Goal: Transaction & Acquisition: Obtain resource

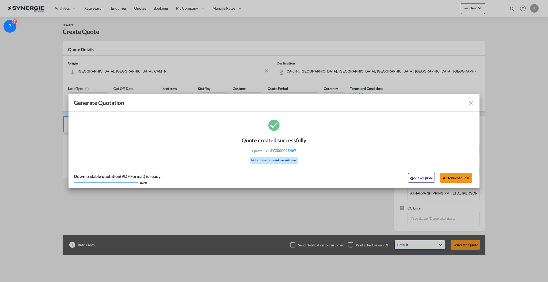
click at [470, 104] on md-icon "icon-close fg-AAA8AD cursor m-0" at bounding box center [471, 103] width 6 height 6
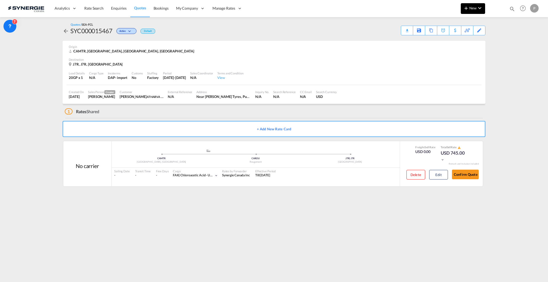
click at [477, 8] on md-icon "icon-chevron-down" at bounding box center [480, 8] width 6 height 6
click at [464, 35] on div "Quote" at bounding box center [465, 39] width 20 height 13
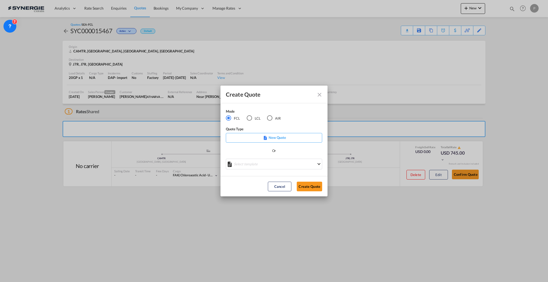
click at [248, 118] on div "LCL" at bounding box center [249, 117] width 5 height 5
click at [257, 165] on div "Create QuoteModeFCL LCLAIR ..." at bounding box center [274, 162] width 96 height 7
click at [284, 161] on md-select "Select template *NEW* UBV [GEOGRAPHIC_DATA] consol LCL [PERSON_NAME] | [DATE] N…" at bounding box center [274, 164] width 96 height 11
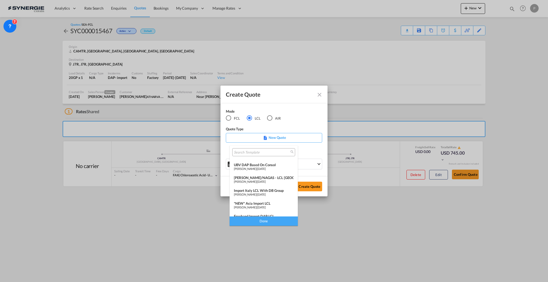
scroll to position [70, 0]
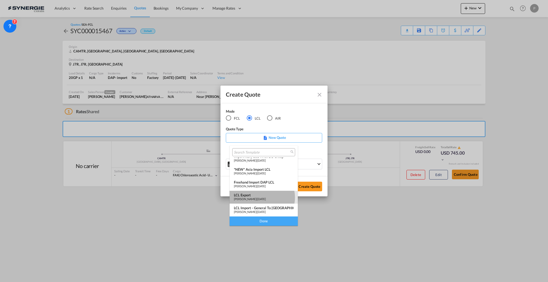
click at [256, 197] on span "[PERSON_NAME]" at bounding box center [245, 198] width 22 height 3
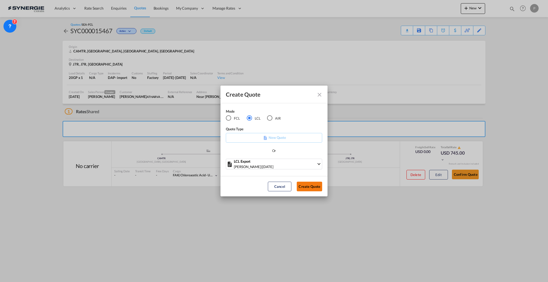
click at [317, 186] on button "Create Quote" at bounding box center [309, 187] width 25 height 10
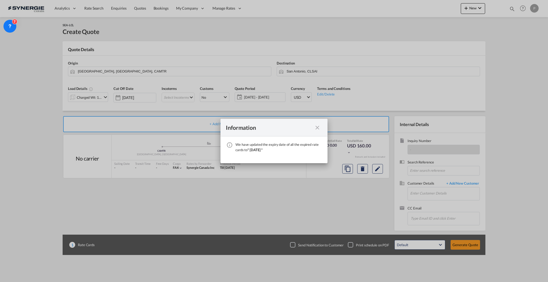
click at [319, 127] on md-icon "icon-close fg-AAA8AD cursor" at bounding box center [317, 127] width 6 height 6
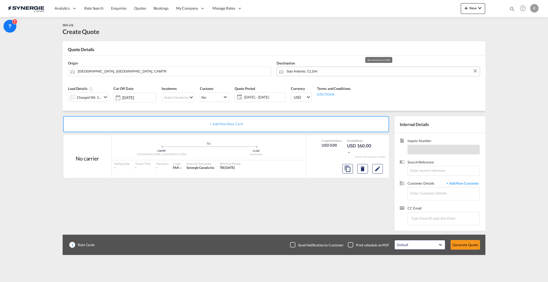
click at [309, 75] on md-autocomplete "San Antonio, CLSAI" at bounding box center [381, 72] width 191 height 10
click at [311, 70] on input "San Antonio, CLSAI" at bounding box center [382, 71] width 191 height 9
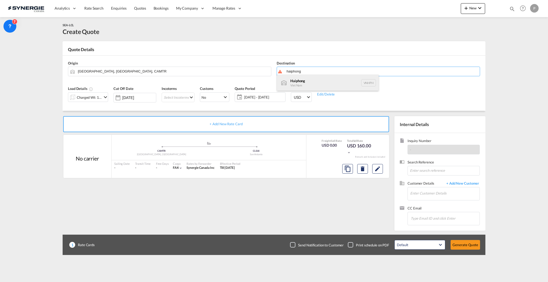
click at [311, 78] on div "Haiphong Viet Nam VNHPH" at bounding box center [328, 83] width 102 height 16
type input "Haiphong, VNHPH"
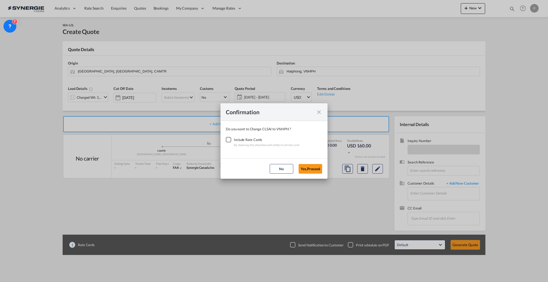
click at [230, 139] on div "Checkbox No Ink" at bounding box center [228, 139] width 5 height 5
drag, startPoint x: 315, startPoint y: 168, endPoint x: 309, endPoint y: 165, distance: 6.9
click at [315, 168] on button "Yes,Proceed" at bounding box center [311, 169] width 24 height 10
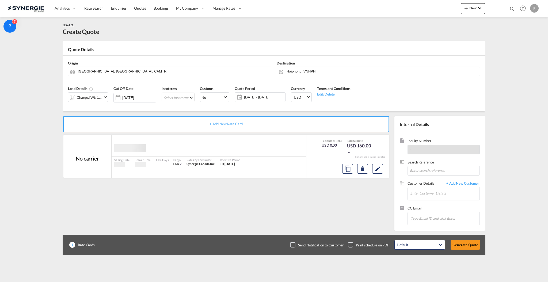
click at [166, 100] on md-select "Select Incoterms CIP - import Carriage and Insurance Paid to CIF - import Cost,…" at bounding box center [178, 98] width 33 height 10
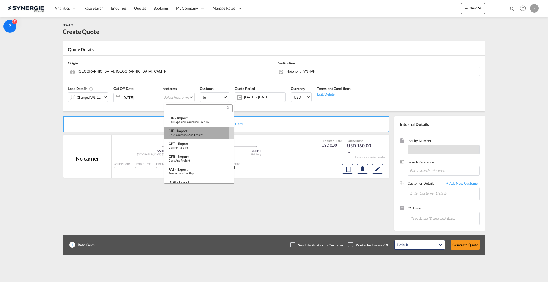
click at [184, 131] on div "CIF - import" at bounding box center [199, 131] width 61 height 4
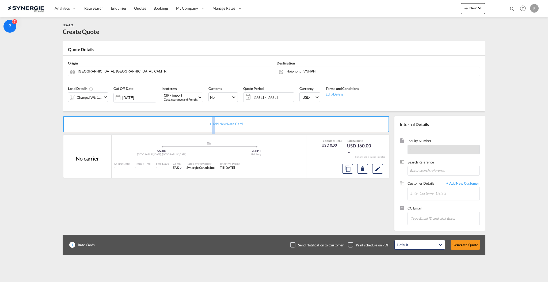
click at [184, 131] on div "+ Add New Rate Card" at bounding box center [226, 124] width 326 height 16
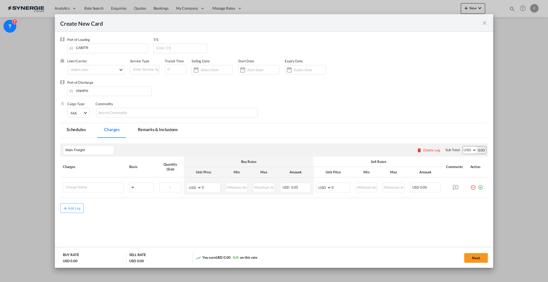
click at [187, 96] on div "Create New Card Port of [GEOGRAPHIC_DATA] CAMTR T/S Liner/Carrier Select Liner …" at bounding box center [274, 141] width 548 height 282
click at [484, 24] on md-icon "icon-close fg-AAA8AD m-0 pointer" at bounding box center [484, 23] width 6 height 6
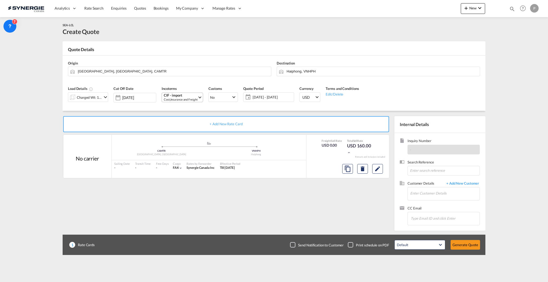
drag, startPoint x: 186, startPoint y: 89, endPoint x: 186, endPoint y: 93, distance: 3.2
click at [186, 91] on div "Incoterms CIF - import Cost,Insurance and Freight -" at bounding box center [182, 95] width 47 height 25
click at [187, 97] on div "CIF - import" at bounding box center [181, 96] width 34 height 4
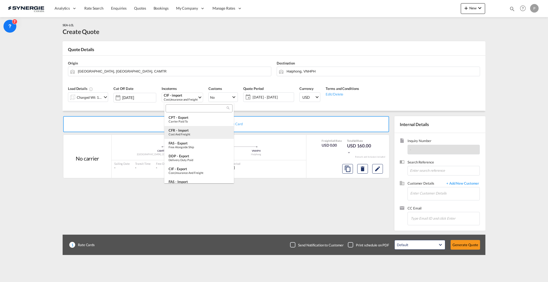
scroll to position [36, 0]
click at [204, 158] on div "CIF - export" at bounding box center [199, 159] width 61 height 4
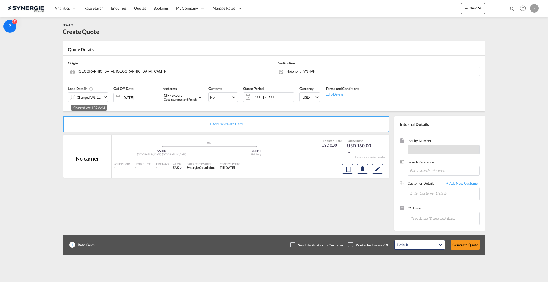
click at [83, 94] on div "Charged Wt: 1.39 W/M" at bounding box center [89, 97] width 25 height 7
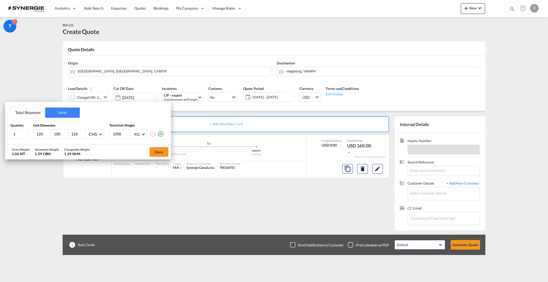
click at [41, 135] on input "120" at bounding box center [43, 134] width 14 height 5
type input "48"
type input "42"
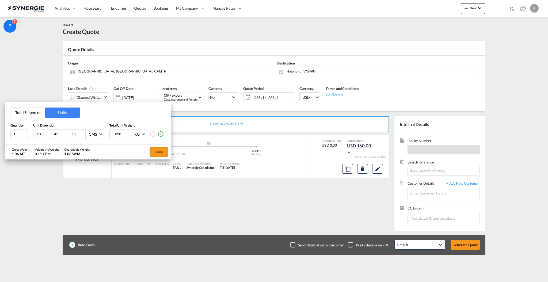
type input "53"
click at [117, 135] on input "1056" at bounding box center [122, 134] width 21 height 9
type input "470"
click at [161, 134] on md-icon "icon-plus-circle-outline" at bounding box center [161, 134] width 6 height 6
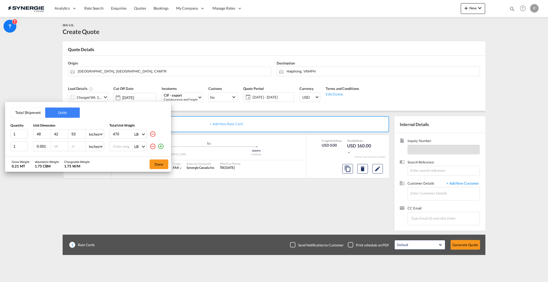
click at [48, 147] on input "0.001" at bounding box center [43, 146] width 14 height 5
click at [41, 147] on input "0.001" at bounding box center [43, 146] width 14 height 5
type input "48"
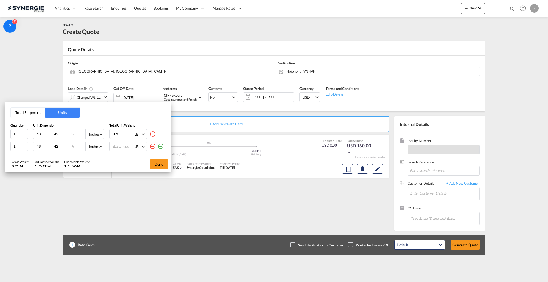
type input "42"
type input "38"
type input "220"
click at [161, 145] on md-icon "icon-plus-circle-outline" at bounding box center [161, 146] width 6 height 6
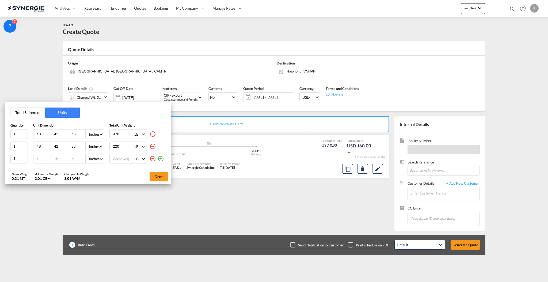
click at [34, 157] on div at bounding box center [41, 158] width 17 height 9
click at [36, 157] on input "number" at bounding box center [43, 158] width 14 height 5
type input "48"
type input "42"
type input "37"
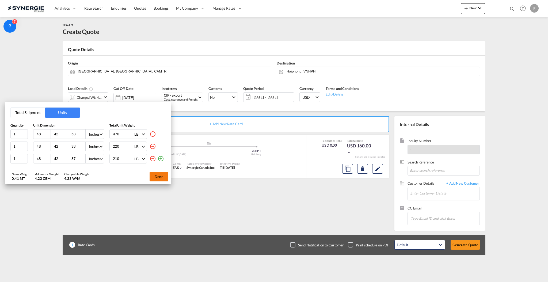
type input "210"
click at [163, 176] on button "Done" at bounding box center [159, 177] width 19 height 10
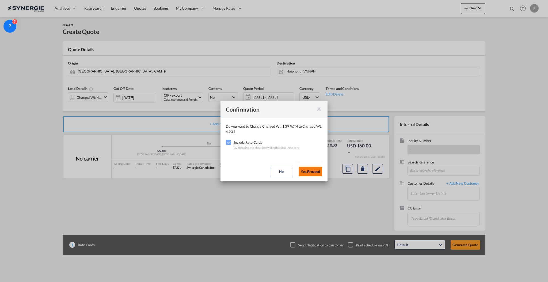
click at [303, 171] on button "Yes,Proceed" at bounding box center [311, 172] width 24 height 10
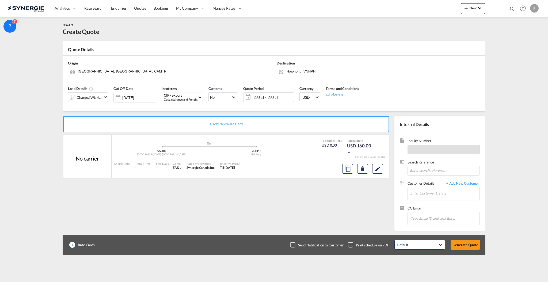
click at [276, 98] on span "[DATE] - [DATE]" at bounding box center [273, 97] width 40 height 5
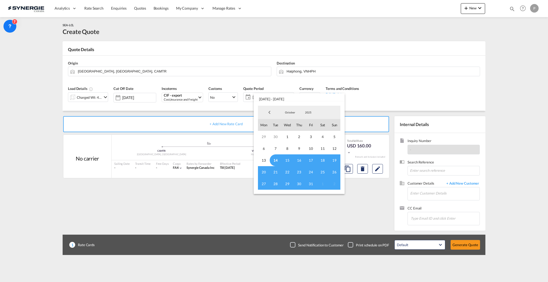
click at [470, 83] on md-backdrop at bounding box center [274, 141] width 548 height 282
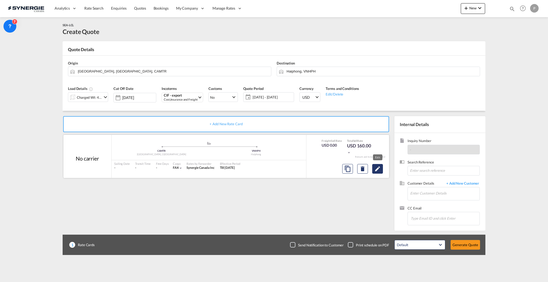
click at [376, 170] on md-icon "Edit" at bounding box center [377, 169] width 6 height 6
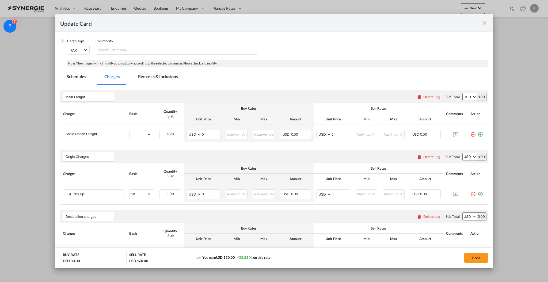
scroll to position [107, 0]
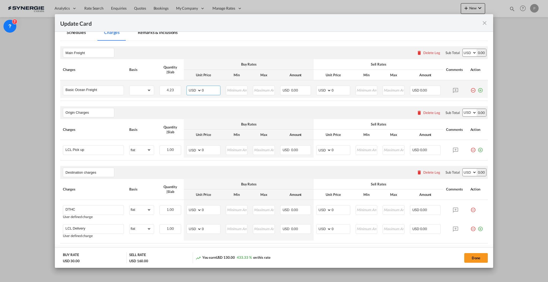
click at [207, 92] on input "0" at bounding box center [211, 90] width 18 height 8
type input "82"
type input "97"
click at [146, 91] on select "gross_weight volumetric_weight per_shipment per_bl per_km per_hawb per_kg flat …" at bounding box center [141, 90] width 22 height 9
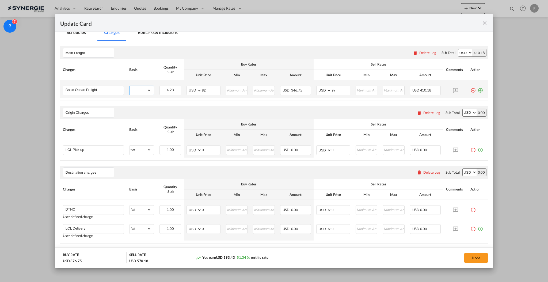
select select "per_w/m"
click at [130, 86] on select "gross_weight volumetric_weight per_shipment per_bl per_km per_hawb per_kg flat …" at bounding box center [141, 90] width 22 height 9
click at [276, 107] on div "Origin Charges Please enter leg name Leg Name Already Exists Delete Leg Sub Tot…" at bounding box center [274, 112] width 428 height 13
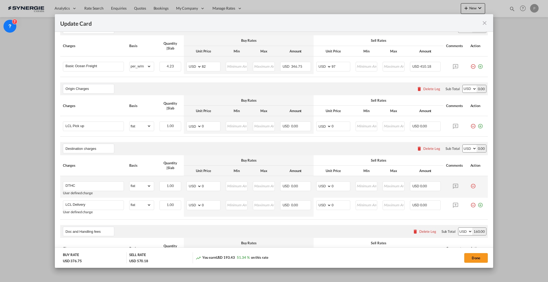
scroll to position [143, 0]
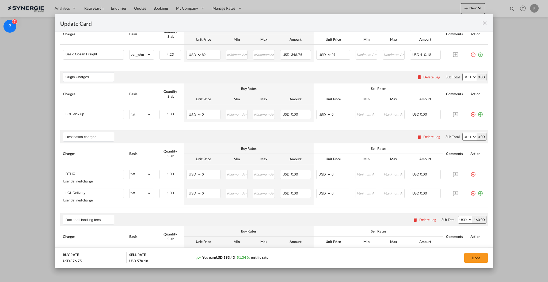
click at [423, 136] on div "Delete Leg" at bounding box center [431, 137] width 17 height 4
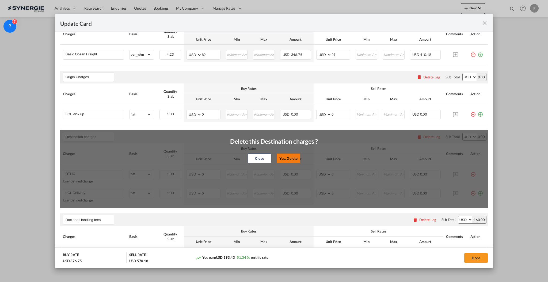
click at [288, 157] on button "Yes, Delete" at bounding box center [289, 158] width 24 height 10
type input "Doc and Handling fees"
type input "SOLAS/VGM Fee"
select select "per_bl"
type input "10"
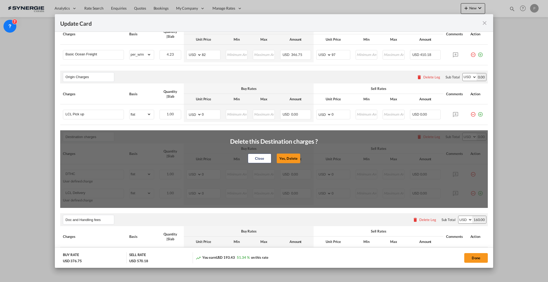
type input "30"
type input "B13 Export declaration"
select select "per_bl"
type input "35"
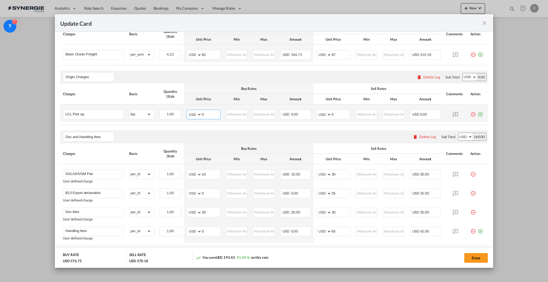
click at [216, 111] on input "0" at bounding box center [211, 114] width 18 height 8
type input "152"
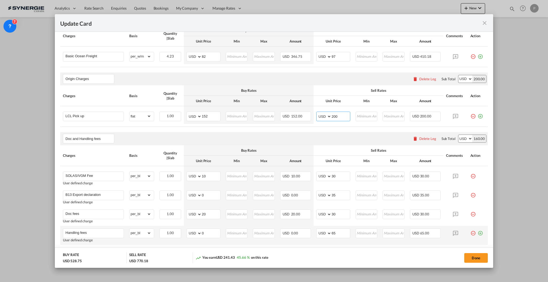
scroll to position [178, 0]
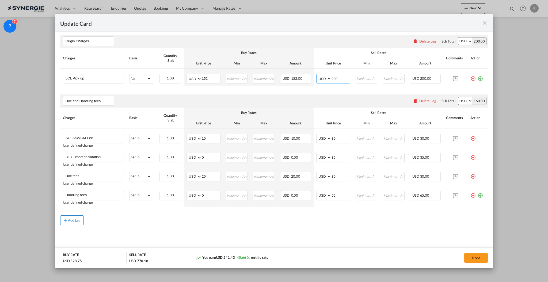
type input "200"
click at [74, 217] on button "Add Leg" at bounding box center [72, 220] width 24 height 10
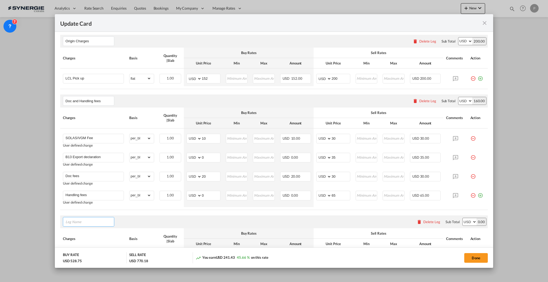
click at [77, 219] on input "Leg Name" at bounding box center [90, 222] width 48 height 8
type input "Cargo Coverage"
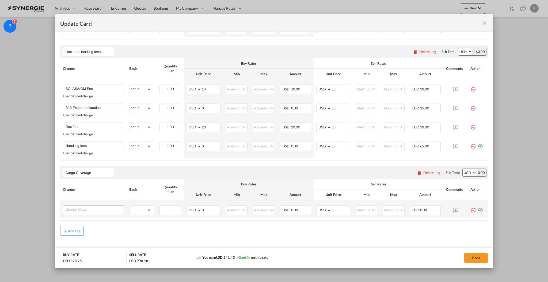
scroll to position [238, 0]
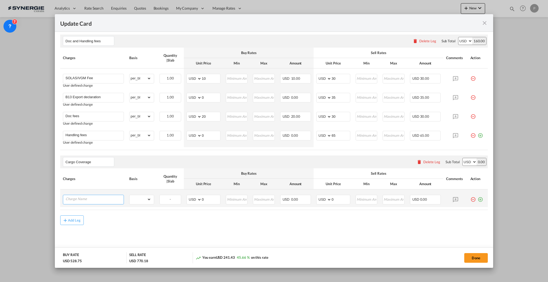
click at [94, 197] on input "Charge Name" at bounding box center [95, 199] width 58 height 8
type input "Cargo Coverage"
click at [145, 200] on select "gross_weight volumetric_weight per_shipment per_bl per_km per_hawb per_kg flat …" at bounding box center [141, 199] width 22 height 9
select select "per_shipment"
click at [130, 195] on select "gross_weight volumetric_weight per_shipment per_bl per_km per_hawb per_kg flat …" at bounding box center [141, 199] width 22 height 9
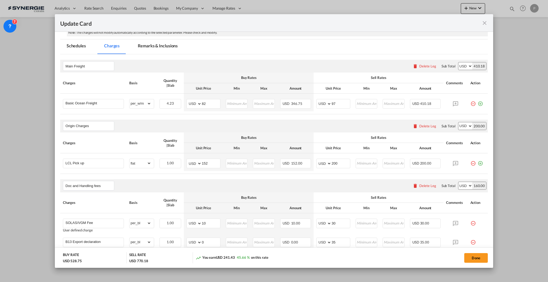
scroll to position [60, 0]
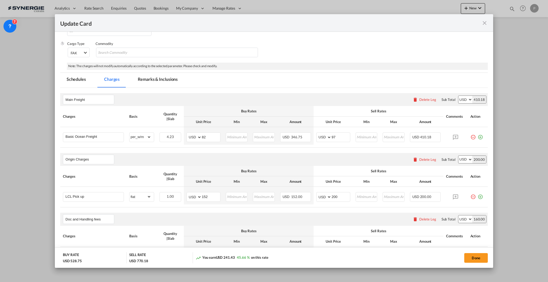
click at [149, 82] on md-tab-item "Remarks & Inclusions" at bounding box center [157, 80] width 53 height 15
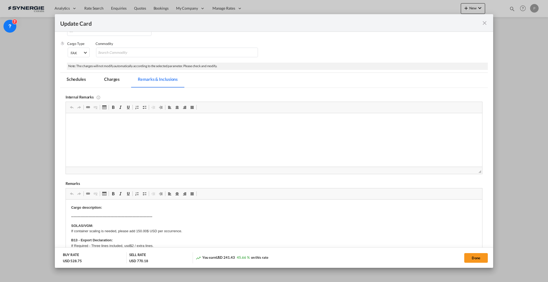
scroll to position [0, 0]
click at [99, 184] on div "Remarks" at bounding box center [274, 183] width 417 height 5
click at [86, 130] on p "OdysseyWPG-439718" at bounding box center [274, 131] width 406 height 6
click at [158, 139] on html "Bourret 8411590 - 157 + 27% Odyssey WPG-439718" at bounding box center [274, 125] width 416 height 25
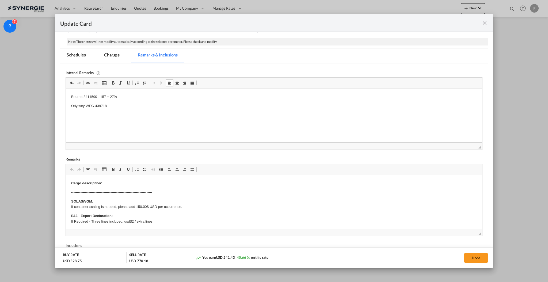
scroll to position [96, 0]
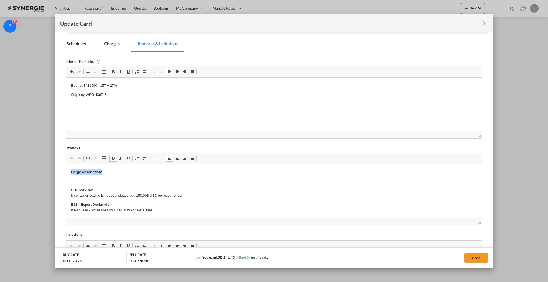
click at [104, 172] on p "Cargo description:" at bounding box center [274, 172] width 406 height 6
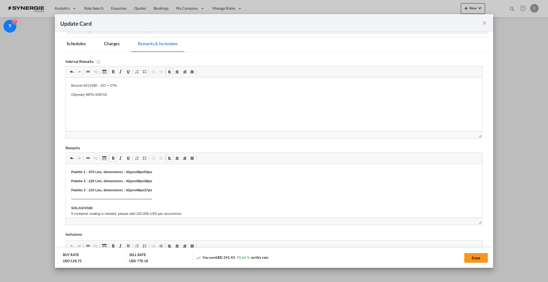
click at [165, 173] on p "Palette 1 : 470 Lbs, dimensions : 42pox48po53po" at bounding box center [274, 172] width 406 height 6
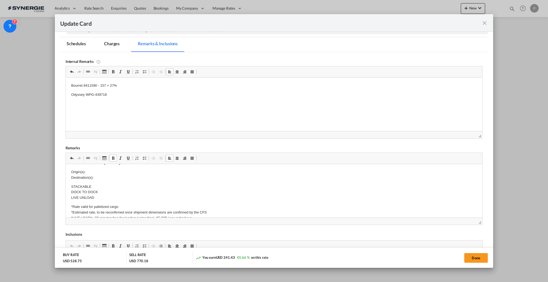
scroll to position [71, 0]
click at [98, 184] on p "Origin(s): Destination(s):" at bounding box center [274, 187] width 406 height 11
click at [129, 184] on p "Origin(s):" at bounding box center [274, 185] width 406 height 6
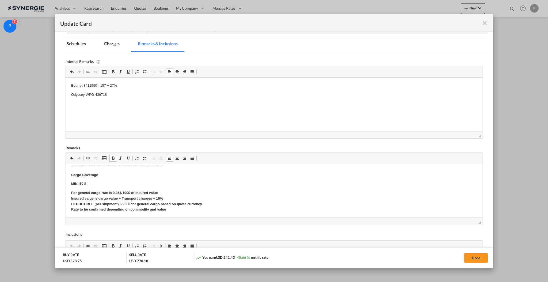
scroll to position [131, 0]
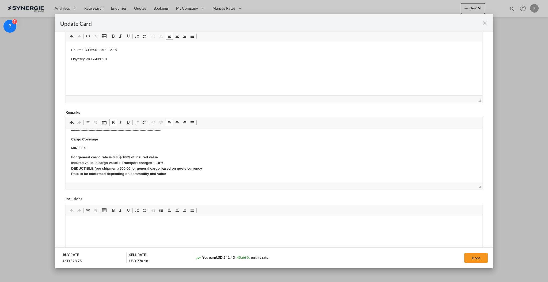
click at [174, 173] on p "For general cargo rate is 0.35$/100$ of insured value Insured value is cargo va…" at bounding box center [274, 166] width 406 height 22
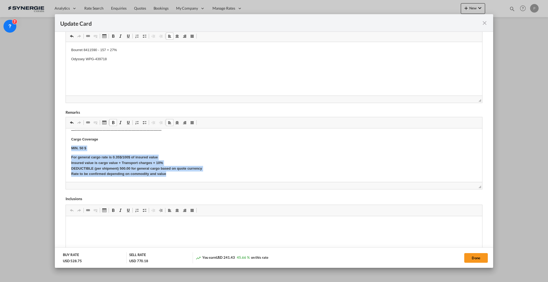
drag, startPoint x: 175, startPoint y: 173, endPoint x: 128, endPoint y: 277, distance: 114.4
click at [66, 149] on html "Palette 1 : 470 Lbs, dimensions : 42pox48po53po Palette 2 : 220 Lbs, dimensions…" at bounding box center [274, 34] width 416 height 295
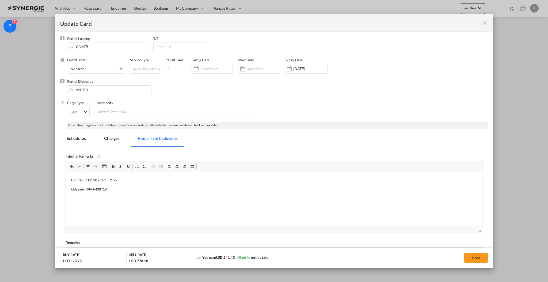
scroll to position [0, 0]
click at [116, 143] on md-tab-item "Charges" at bounding box center [112, 140] width 28 height 15
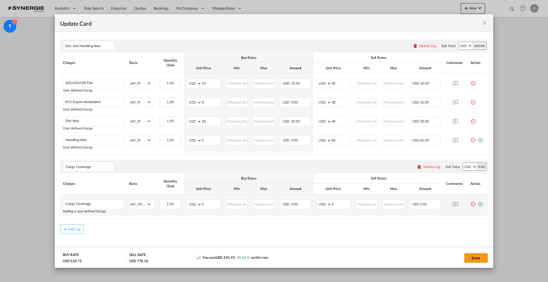
scroll to position [242, 0]
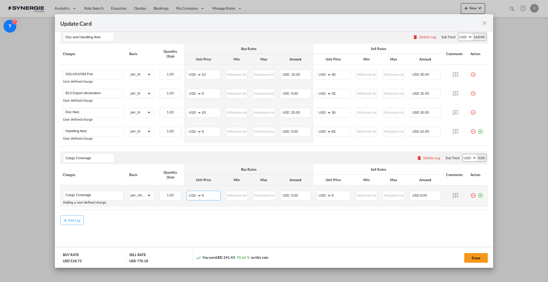
click at [211, 193] on input "0" at bounding box center [211, 195] width 18 height 8
type input "18"
type input "69"
click at [323, 217] on div "Add Leg" at bounding box center [274, 220] width 428 height 10
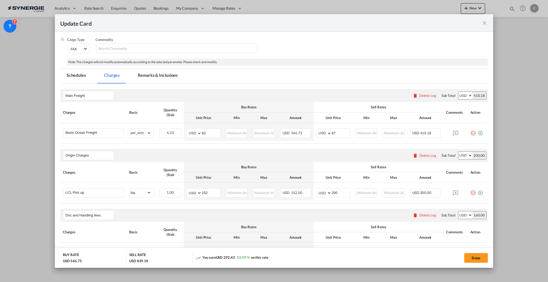
scroll to position [0, 0]
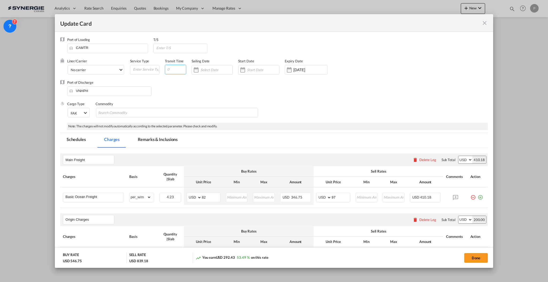
click at [174, 67] on input "Update Card Port ..." at bounding box center [175, 70] width 21 height 10
click at [161, 51] on input "Update Card Port ..." at bounding box center [181, 48] width 51 height 8
type input "CAHAL > SGSIN"
click at [176, 71] on input "Update Card Port ..." at bounding box center [175, 70] width 21 height 10
type input "55"
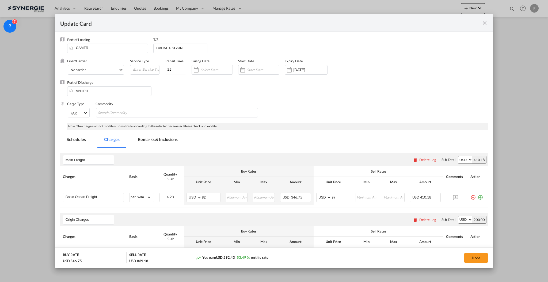
click at [207, 81] on div "Port of Discharge VNHPH" at bounding box center [274, 90] width 428 height 21
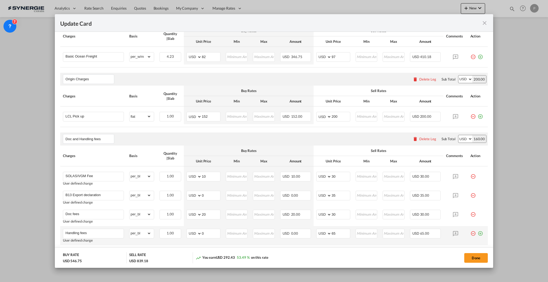
scroll to position [143, 0]
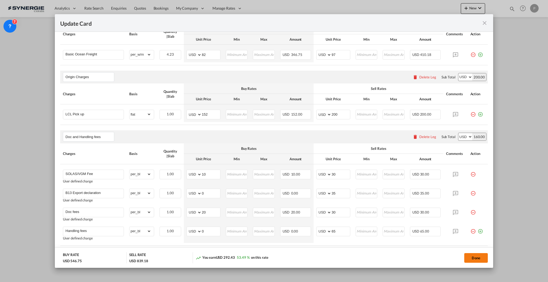
click at [472, 258] on button "Done" at bounding box center [476, 258] width 24 height 10
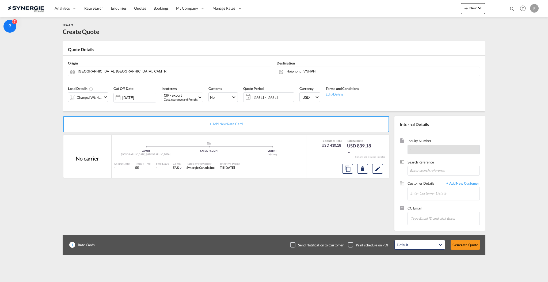
type input "[DATE]"
click at [429, 192] on input "Enter Customer Details" at bounding box center [444, 193] width 69 height 12
paste input "[EMAIL_ADDRESS][DOMAIN_NAME]"
click at [437, 201] on div "[PERSON_NAME] [PERSON_NAME][EMAIL_ADDRESS][PERSON_NAME][DOMAIN_NAME] | FLO" at bounding box center [461, 202] width 102 height 14
type input "[PERSON_NAME], [PERSON_NAME], [PERSON_NAME][EMAIL_ADDRESS][PERSON_NAME][DOMAIN_…"
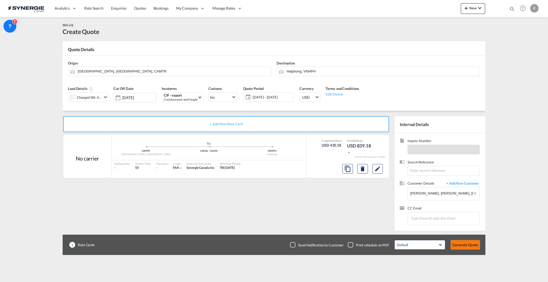
click at [470, 242] on button "Generate Quote" at bounding box center [465, 245] width 29 height 10
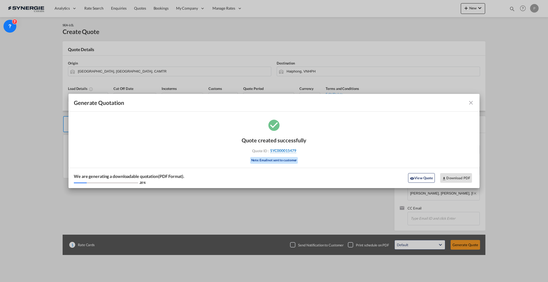
drag, startPoint x: 301, startPoint y: 150, endPoint x: 296, endPoint y: 150, distance: 5.1
click at [296, 150] on div "Quote ID : SYC000015479" at bounding box center [274, 150] width 62 height 5
copy div "SYC000015479"
click at [459, 174] on button "Download PDF" at bounding box center [456, 178] width 32 height 10
